Goal: Find specific page/section: Find specific page/section

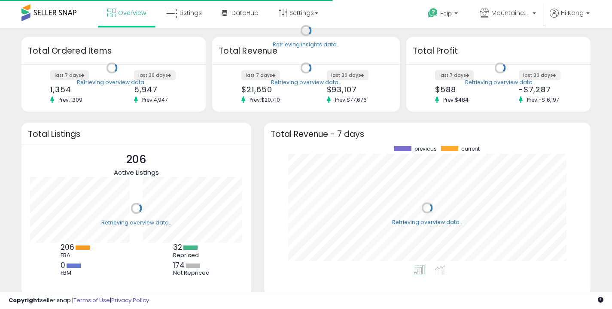
scroll to position [119, 309]
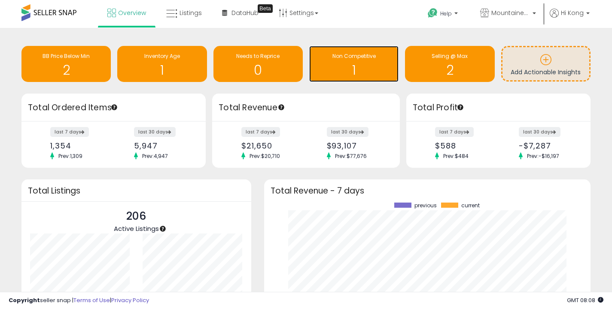
click at [319, 59] on div "Non Competitive" at bounding box center [354, 56] width 81 height 8
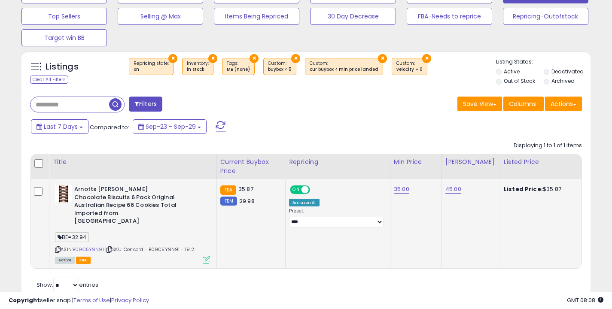
scroll to position [64, 0]
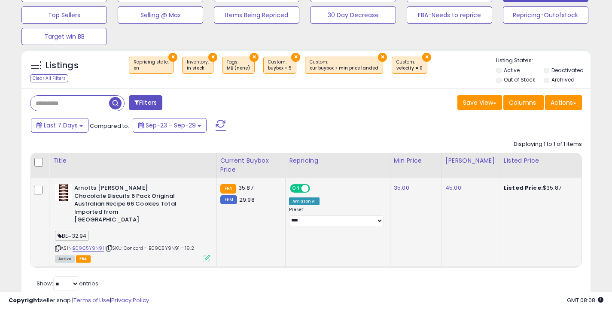
click at [92, 236] on div "BE=32.94" at bounding box center [132, 238] width 155 height 12
click at [86, 246] on div "ASIN: B09C5Y9N91 | SKU: Concord - B09C5Y9N91 - 19.2 Active FBA" at bounding box center [132, 222] width 155 height 77
click at [98, 245] on link "B09C5Y9N91" at bounding box center [88, 248] width 31 height 7
